Goal: Obtain resource: Obtain resource

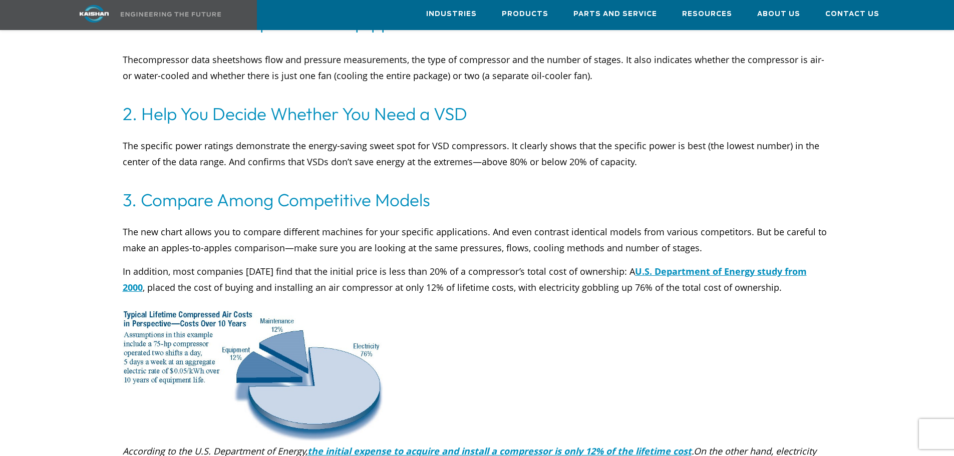
scroll to position [3506, 0]
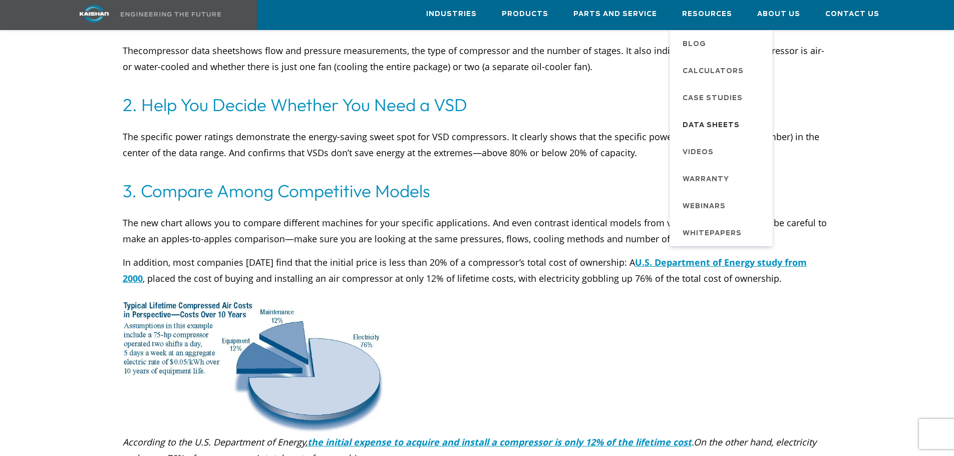
click at [710, 121] on span "Data Sheets" at bounding box center [711, 125] width 57 height 17
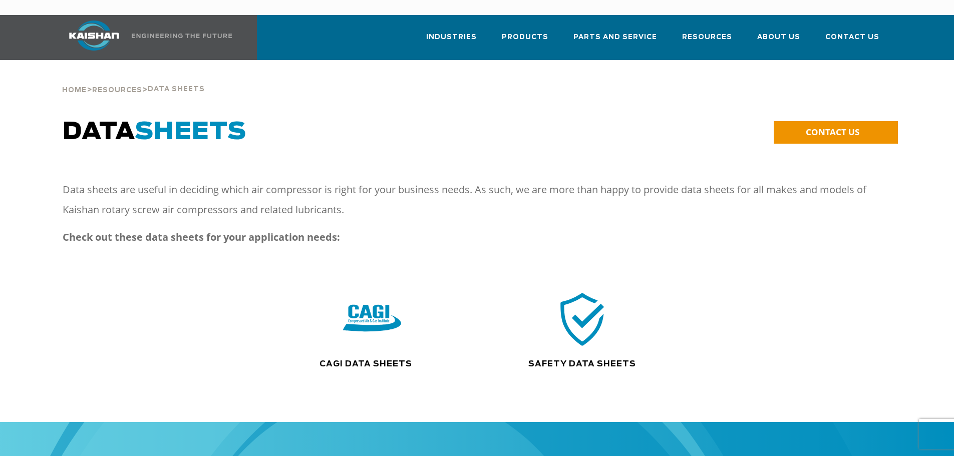
click at [383, 335] on div ".path{fill:none;stroke:#333;stroke-miterlimit:10;stroke-width:1.5px;}" at bounding box center [372, 324] width 210 height 69
click at [373, 305] on img at bounding box center [372, 319] width 64 height 65
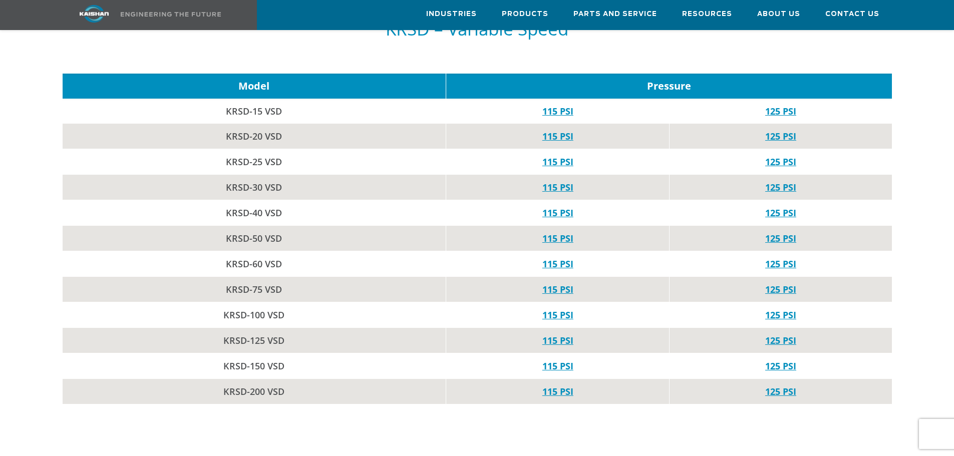
scroll to position [1452, 0]
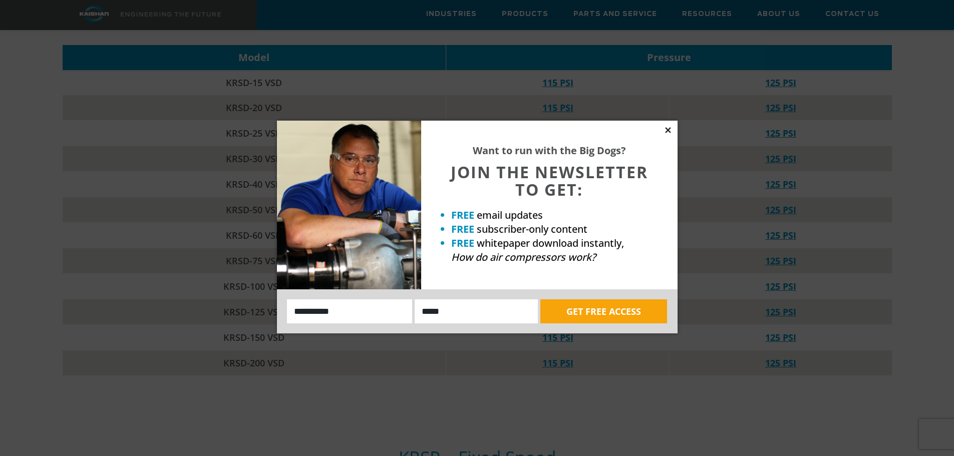
click at [670, 129] on icon at bounding box center [668, 130] width 6 height 6
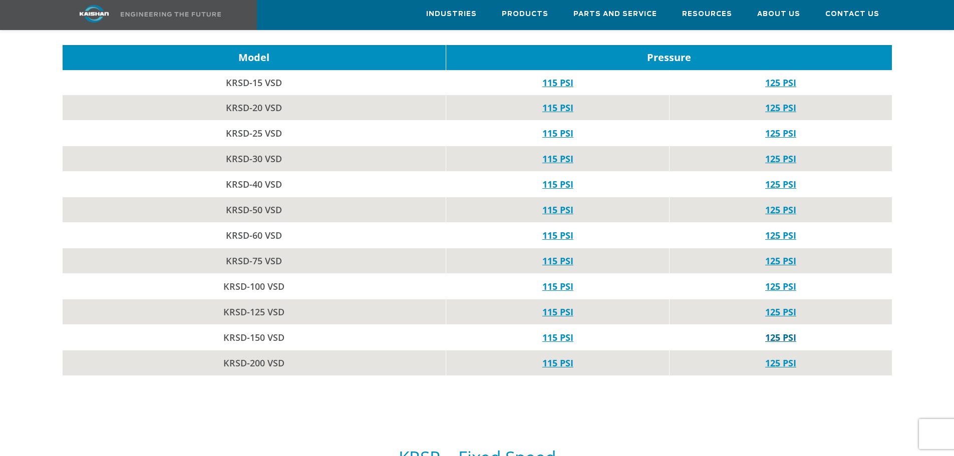
click at [775, 332] on link "125 PSI" at bounding box center [780, 338] width 31 height 12
